Goal: Information Seeking & Learning: Learn about a topic

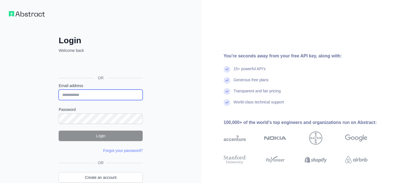
click at [71, 92] on input "Email address" at bounding box center [101, 94] width 84 height 11
click at [86, 97] on input "**********" at bounding box center [101, 94] width 84 height 11
paste input "email"
type input "**********"
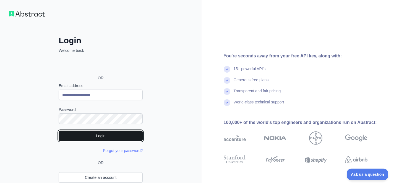
click at [101, 133] on button "Login" at bounding box center [101, 135] width 84 height 11
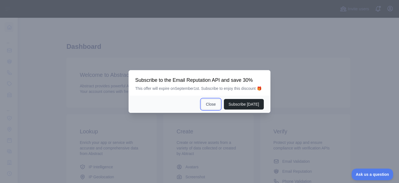
click at [216, 109] on button "Close" at bounding box center [210, 104] width 19 height 11
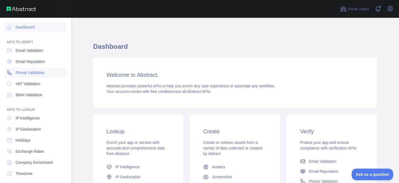
click at [33, 72] on span "Phone Validation" at bounding box center [30, 73] width 29 height 6
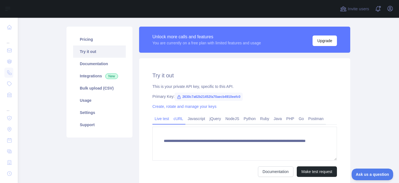
scroll to position [59, 0]
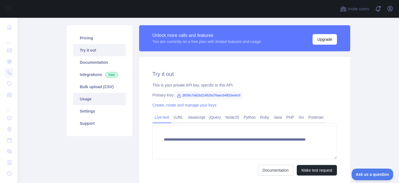
click at [96, 98] on link "Usage" at bounding box center [99, 99] width 53 height 12
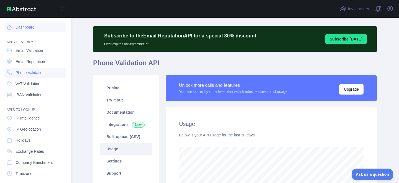
click at [27, 25] on link "Dashboard" at bounding box center [35, 27] width 62 height 10
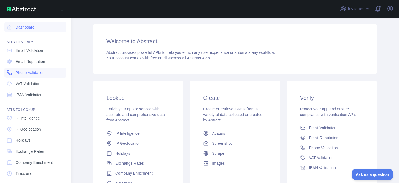
click at [29, 71] on span "Phone Validation" at bounding box center [30, 73] width 29 height 6
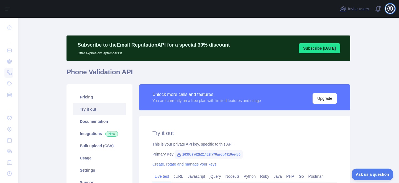
click at [391, 11] on icon "button" at bounding box center [389, 8] width 7 height 7
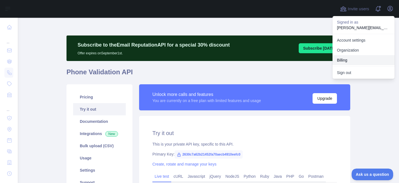
click at [359, 55] on button "Billing" at bounding box center [363, 60] width 62 height 10
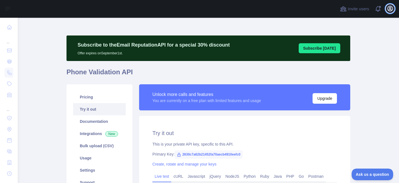
click at [392, 7] on icon "button" at bounding box center [389, 8] width 7 height 7
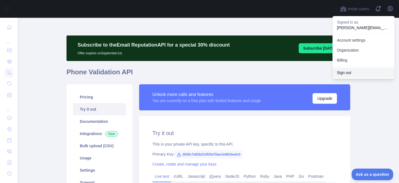
click at [359, 68] on button "Sign out" at bounding box center [363, 73] width 62 height 10
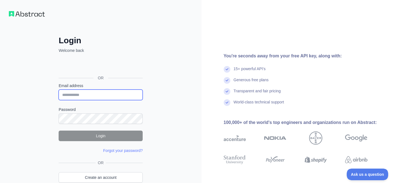
click at [89, 97] on input "Email address" at bounding box center [101, 94] width 84 height 11
paste input "**********"
type input "**********"
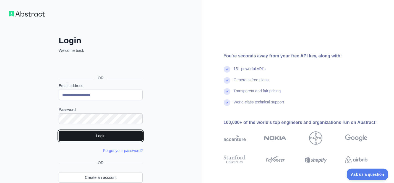
click at [101, 133] on button "Login" at bounding box center [101, 135] width 84 height 11
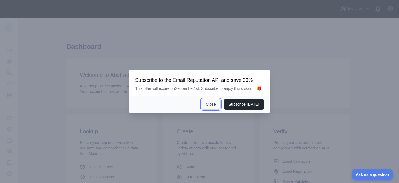
click at [214, 109] on button "Close" at bounding box center [210, 104] width 19 height 11
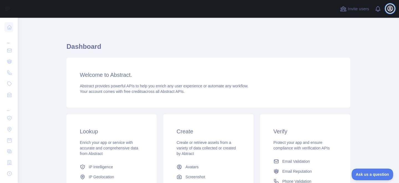
click at [392, 8] on icon "button" at bounding box center [389, 8] width 5 height 5
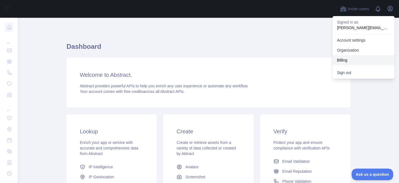
click at [356, 55] on button "Billing" at bounding box center [363, 60] width 62 height 10
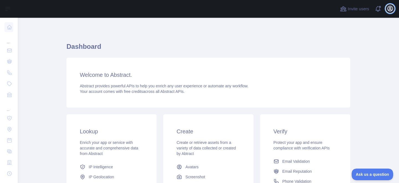
click at [392, 8] on icon "button" at bounding box center [389, 8] width 5 height 5
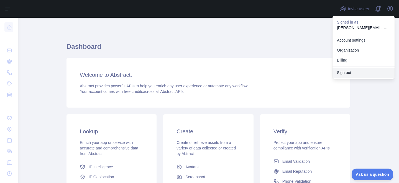
click at [357, 70] on button "Sign out" at bounding box center [363, 73] width 62 height 10
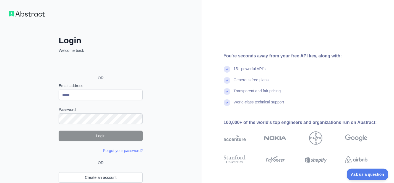
type input "**********"
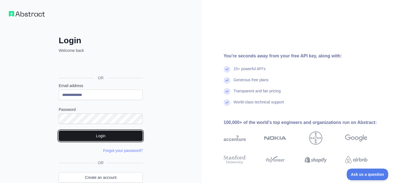
click at [79, 140] on button "Login" at bounding box center [101, 135] width 84 height 11
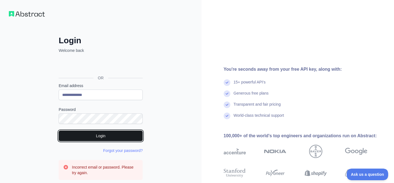
click at [100, 133] on button "Login" at bounding box center [101, 135] width 84 height 11
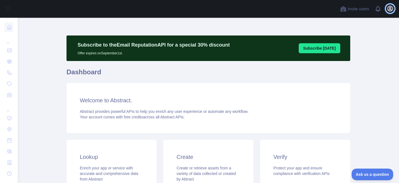
click at [391, 12] on button "Open user menu" at bounding box center [389, 8] width 9 height 9
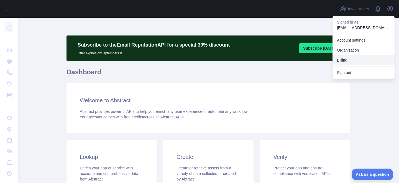
click at [367, 59] on button "Billing" at bounding box center [363, 60] width 62 height 10
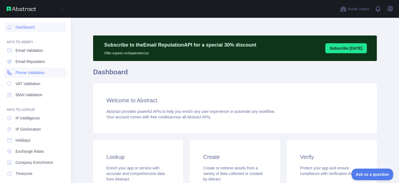
click at [34, 70] on span "Phone Validation" at bounding box center [30, 73] width 29 height 6
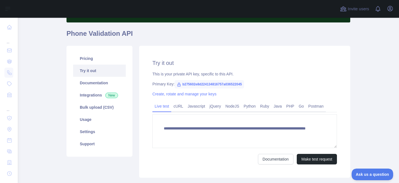
scroll to position [66, 0]
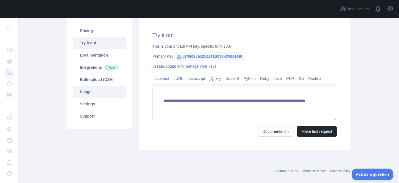
click at [96, 93] on link "Usage" at bounding box center [99, 92] width 53 height 12
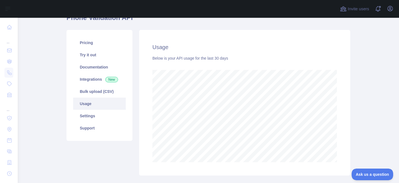
scroll to position [57, 0]
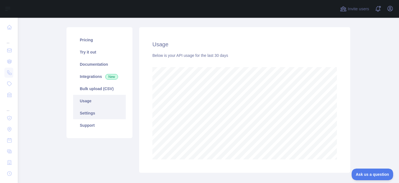
click at [91, 114] on link "Settings" at bounding box center [99, 113] width 53 height 12
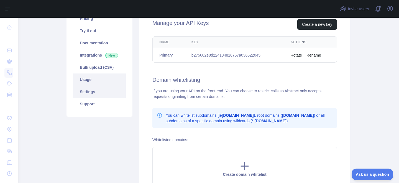
scroll to position [58, 0]
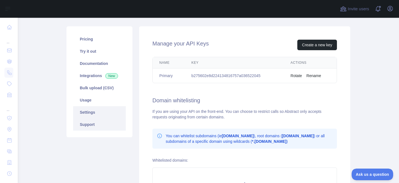
click at [85, 129] on link "Support" at bounding box center [99, 124] width 53 height 12
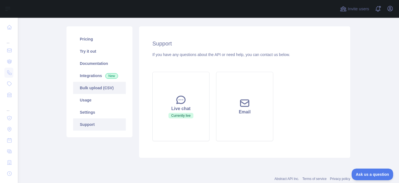
click at [91, 87] on link "Bulk upload (CSV)" at bounding box center [99, 88] width 53 height 12
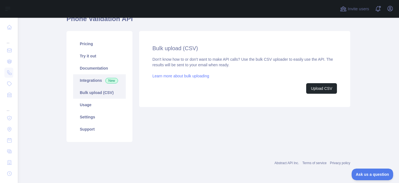
click at [93, 82] on link "Integrations New" at bounding box center [99, 80] width 53 height 12
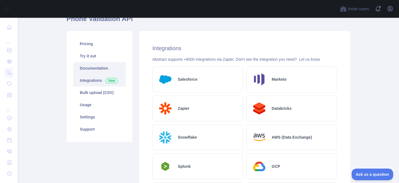
click at [93, 72] on link "Documentation" at bounding box center [99, 68] width 53 height 12
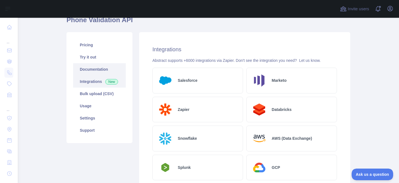
scroll to position [52, 0]
click at [93, 65] on link "Documentation" at bounding box center [99, 69] width 53 height 12
